Goal: Find specific page/section: Find specific page/section

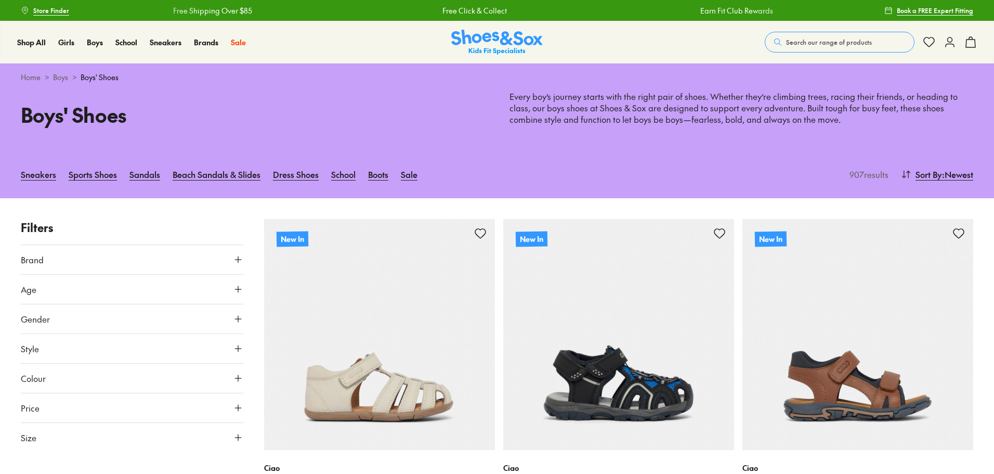
click at [237, 316] on icon at bounding box center [238, 318] width 10 height 10
click at [124, 347] on label "Boys" at bounding box center [132, 348] width 73 height 19
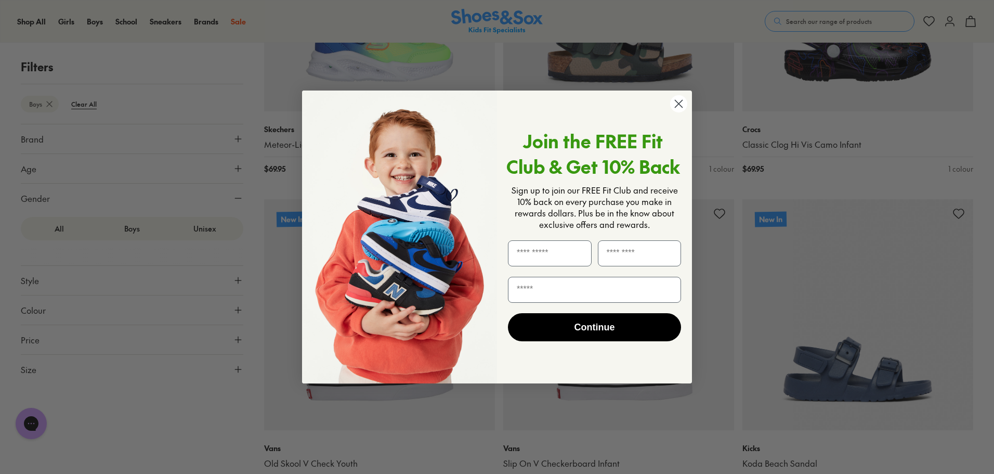
scroll to position [1028, 0]
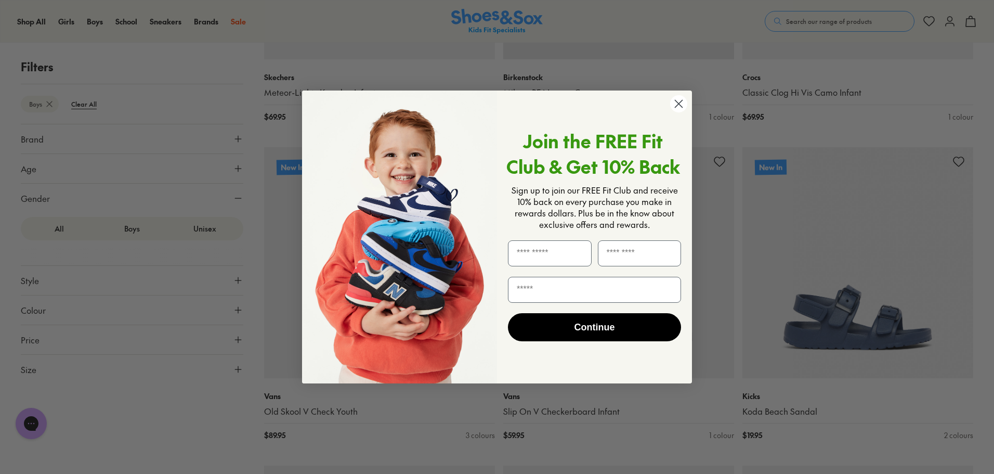
click at [676, 103] on circle "Close dialog" at bounding box center [678, 103] width 17 height 17
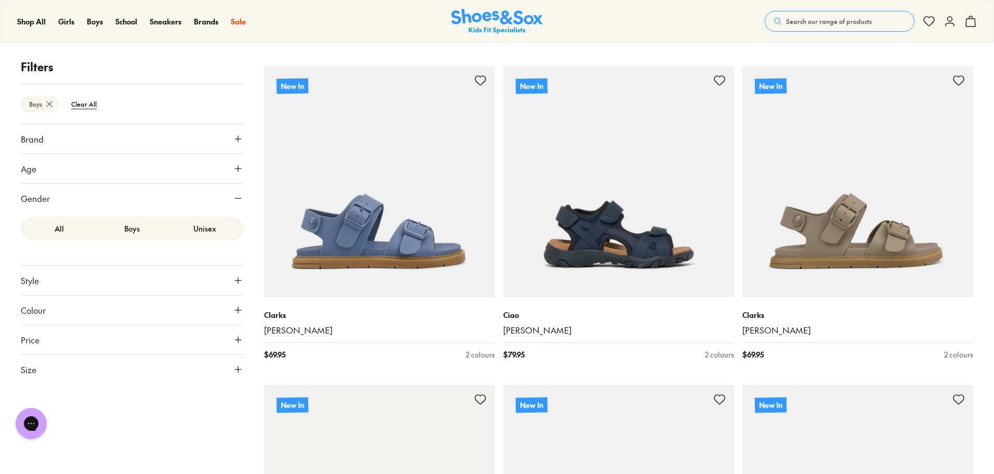
scroll to position [2383, 0]
click at [235, 171] on icon at bounding box center [238, 168] width 10 height 10
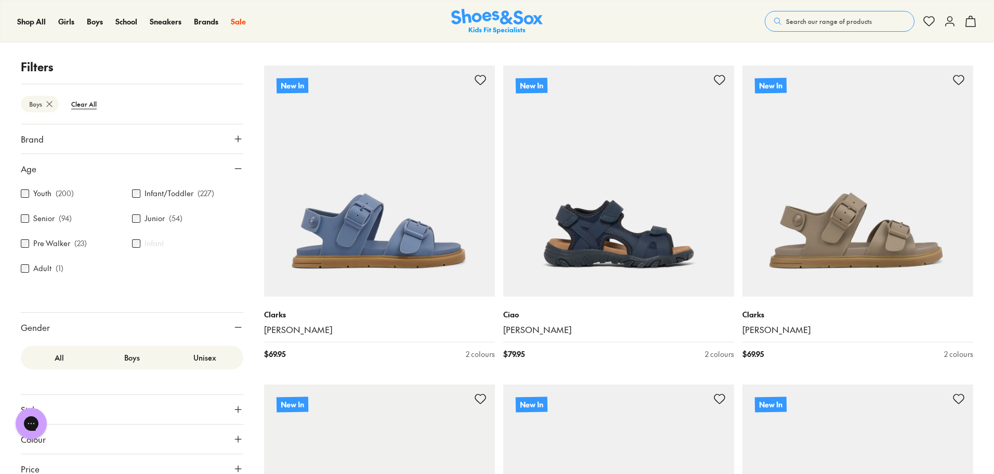
click at [132, 222] on div "Junior ( 54 )" at bounding box center [187, 218] width 111 height 12
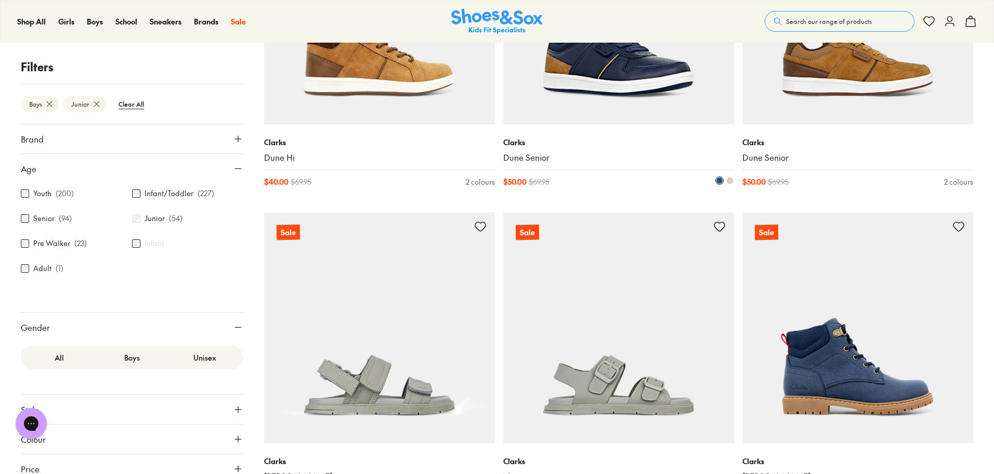
scroll to position [2556, 0]
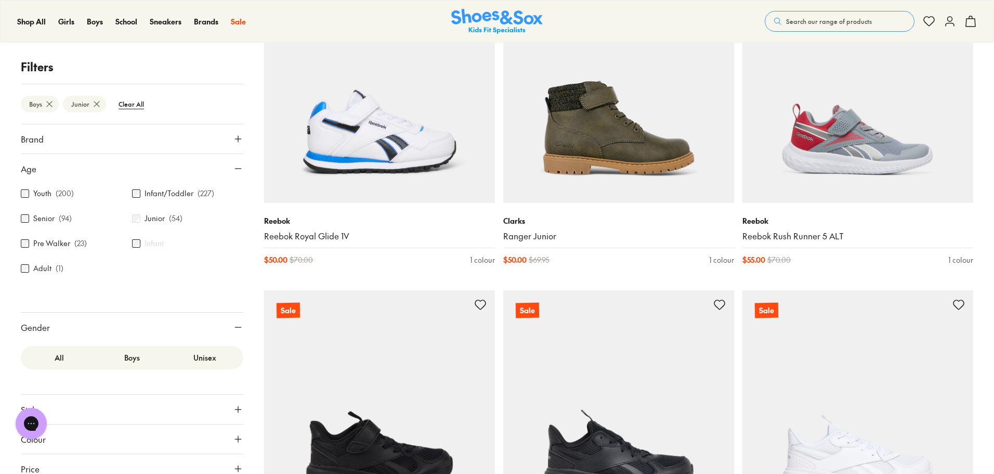
scroll to position [5341, 0]
